Goal: Information Seeking & Learning: Learn about a topic

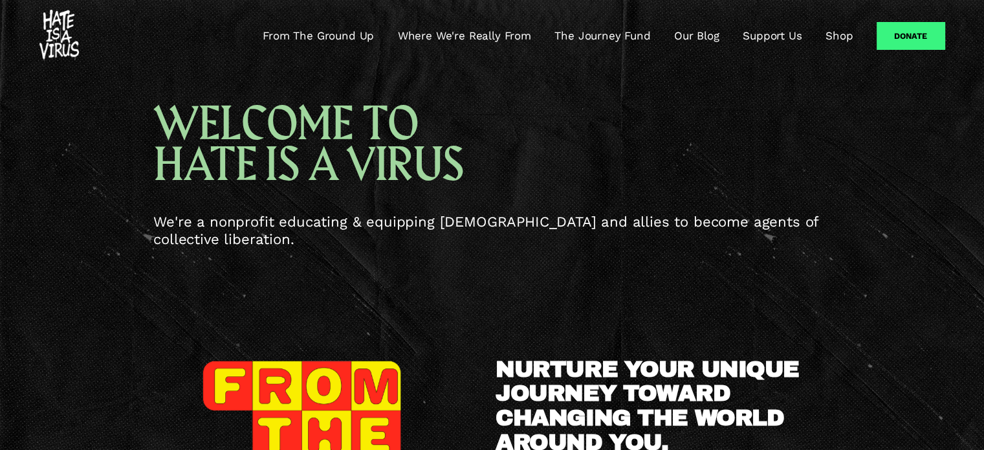
click at [498, 36] on link "Where We're Really From" at bounding box center [464, 36] width 133 height 16
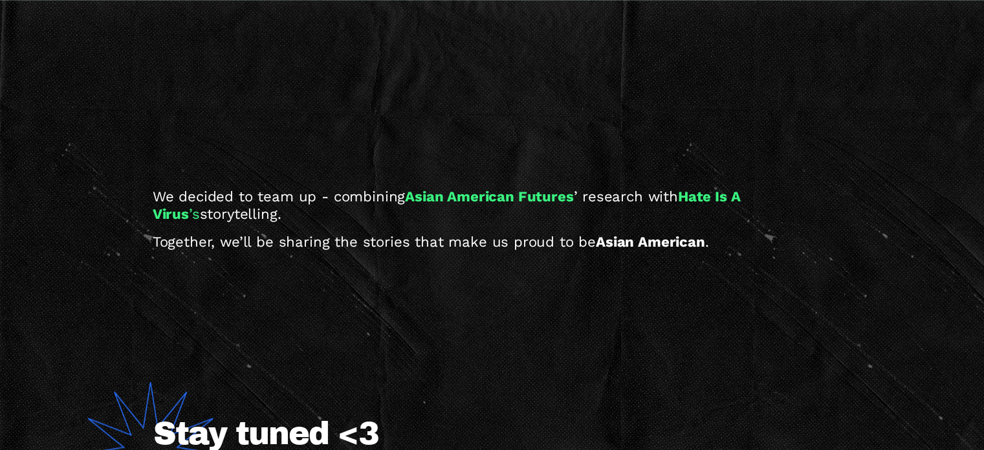
scroll to position [1747, 0]
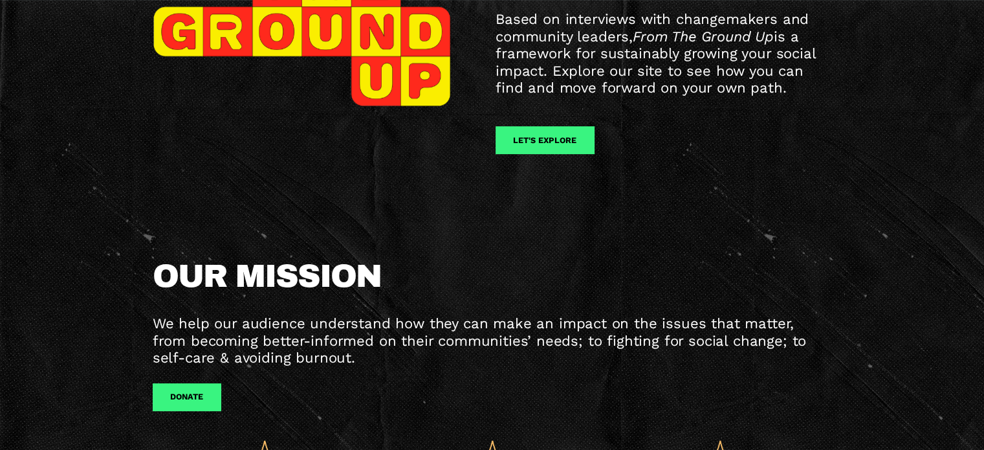
scroll to position [259, 0]
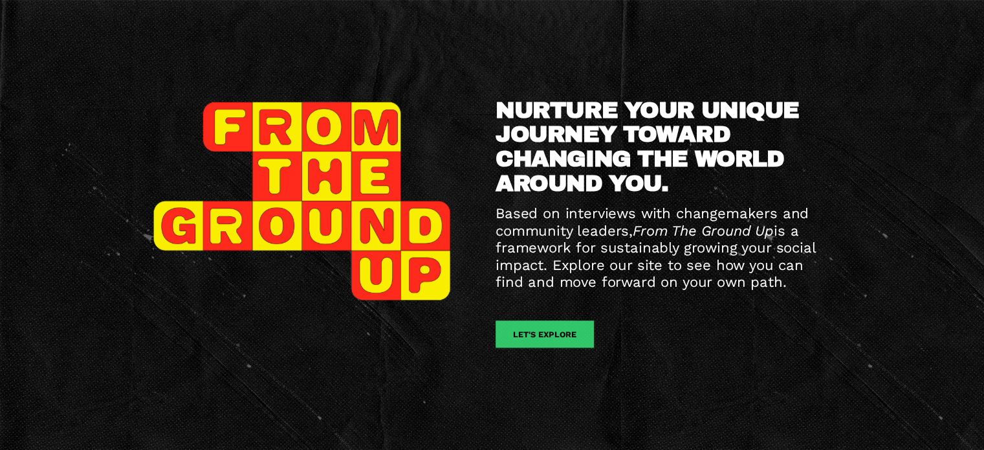
click at [559, 341] on link "let's explore" at bounding box center [545, 333] width 98 height 27
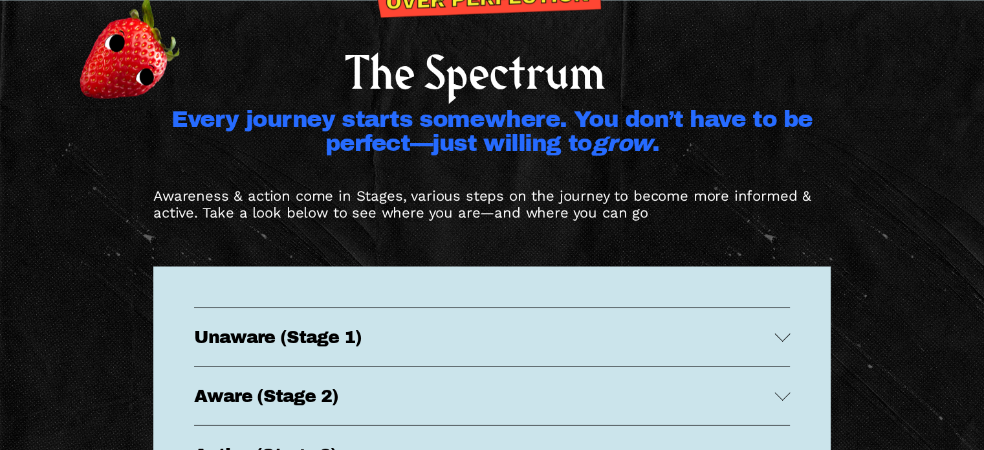
scroll to position [2717, 0]
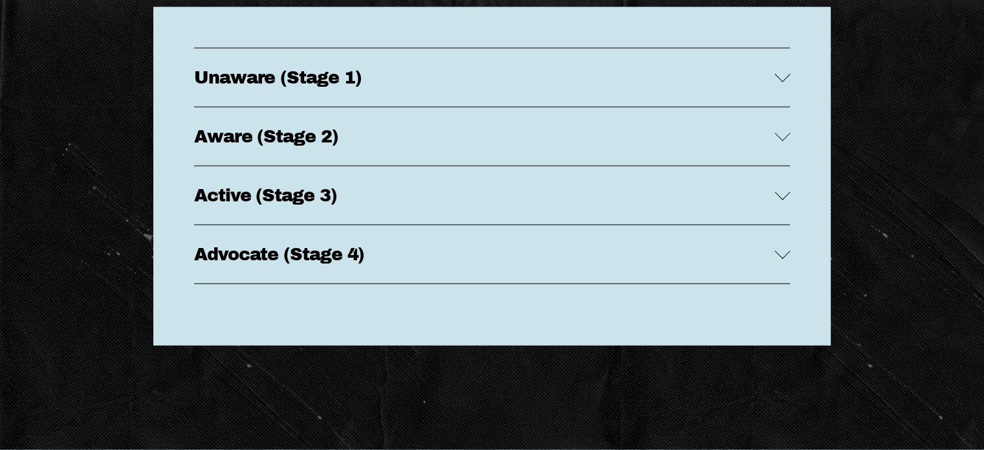
click at [650, 123] on button "Aware (Stage 2)" at bounding box center [492, 136] width 596 height 58
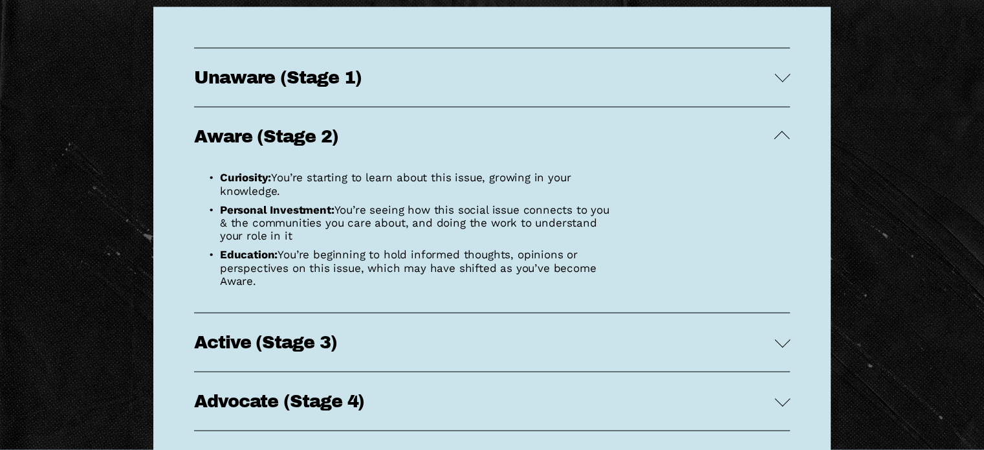
click at [673, 143] on span "Aware (Stage 2)" at bounding box center [484, 136] width 580 height 19
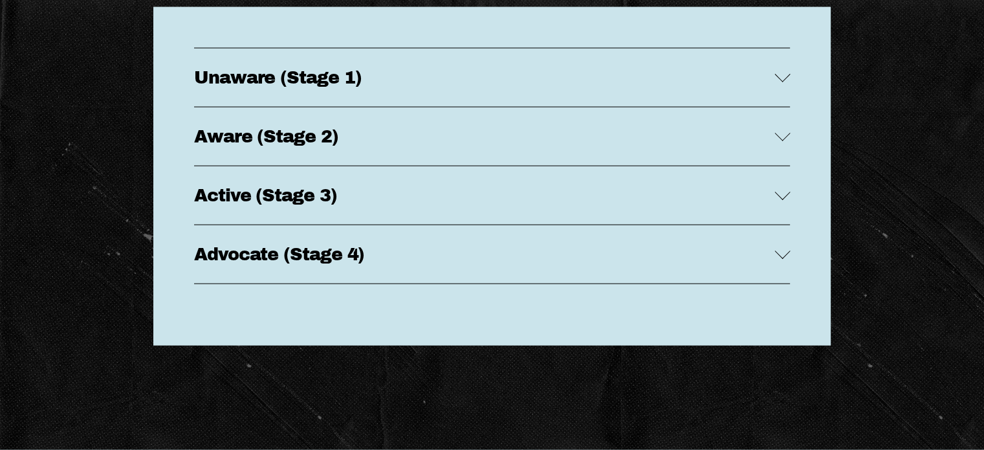
click at [696, 74] on span "Unaware (Stage 1)" at bounding box center [484, 77] width 580 height 19
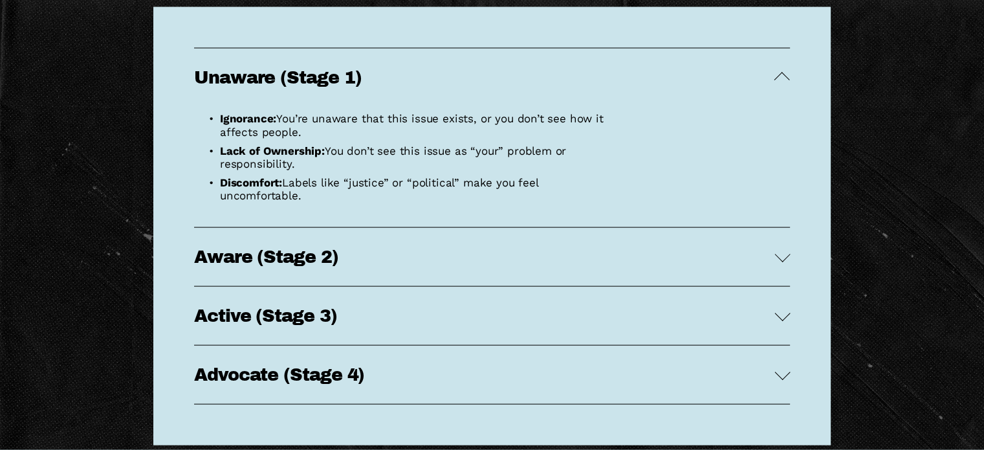
scroll to position [0, 0]
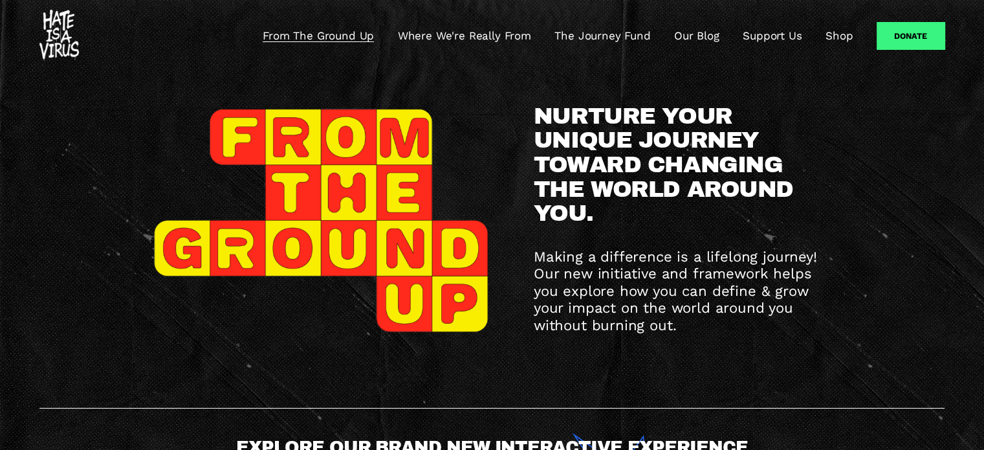
click at [712, 33] on link "Our Blog" at bounding box center [696, 36] width 45 height 16
